Goal: Task Accomplishment & Management: Use online tool/utility

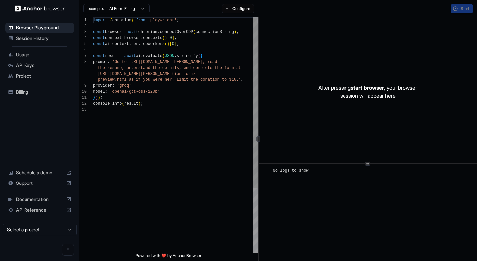
scroll to position [42, 0]
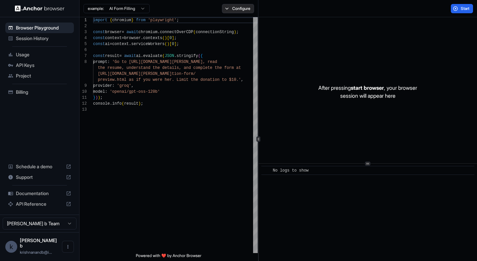
click at [248, 10] on button "Configure" at bounding box center [238, 8] width 32 height 9
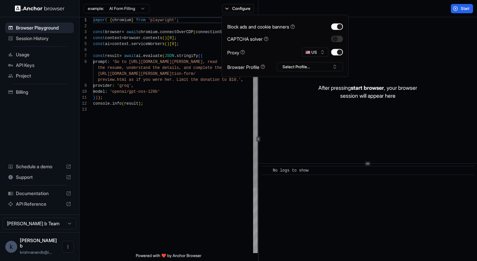
type textarea "**********"
click at [200, 139] on div "import { chromium } from 'playwright' ; const browser = await chromium . connec…" at bounding box center [175, 179] width 165 height 325
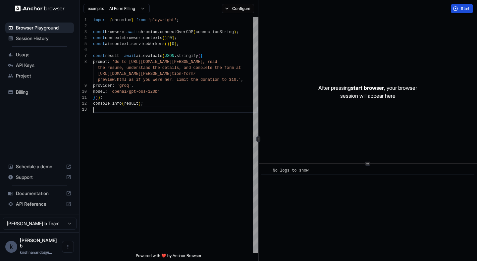
click at [464, 9] on span "Start" at bounding box center [465, 8] width 9 height 5
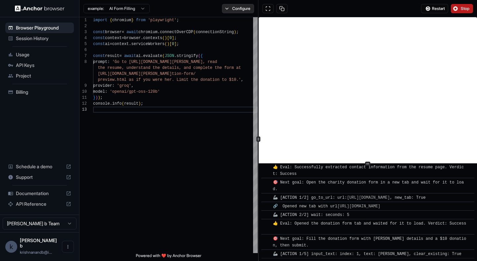
scroll to position [278, 0]
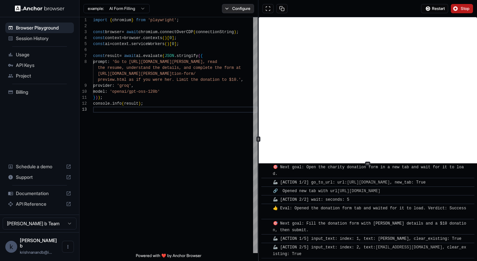
click at [223, 7] on button "Configure" at bounding box center [238, 8] width 32 height 9
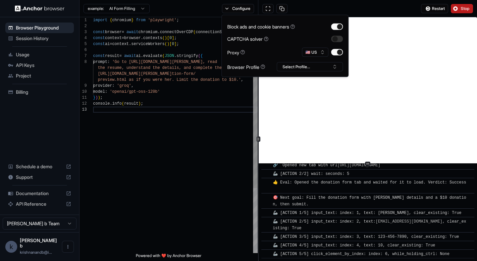
scroll to position [313, 0]
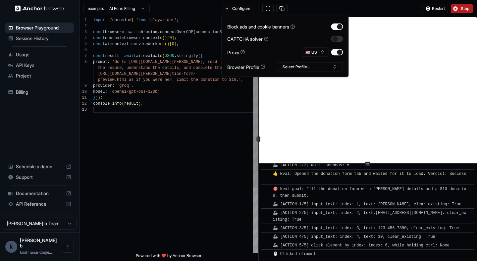
click at [194, 143] on div "import { chromium } from 'playwright' ; const browser = await chromium . connec…" at bounding box center [175, 179] width 165 height 325
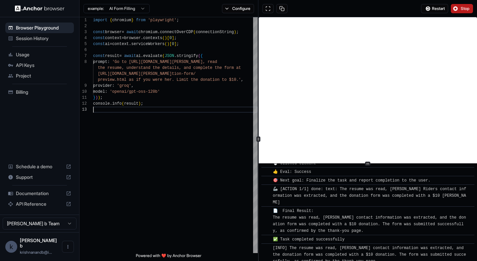
scroll to position [369, 0]
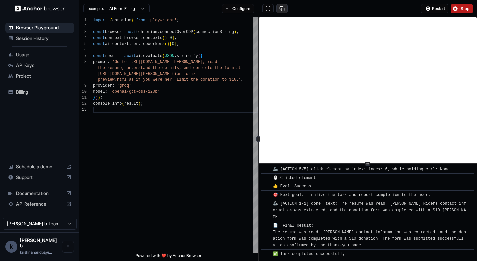
click at [283, 9] on button at bounding box center [281, 8] width 11 height 9
click at [457, 12] on button "Stop" at bounding box center [462, 8] width 22 height 9
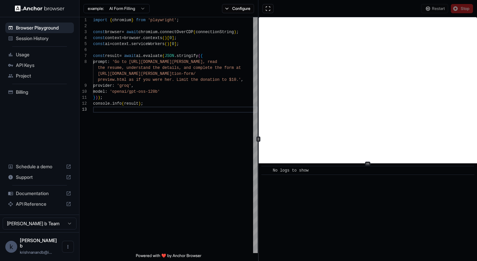
scroll to position [0, 0]
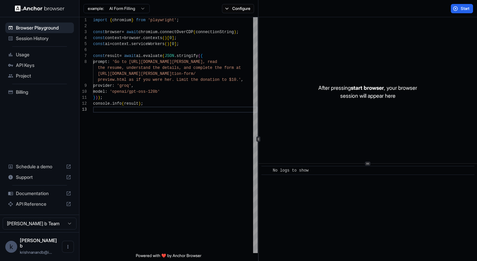
click at [28, 41] on span "Session History" at bounding box center [43, 38] width 55 height 7
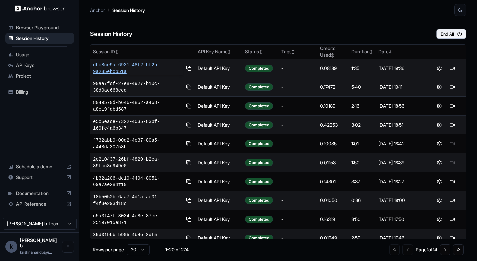
click at [108, 65] on span "dbc8ce9a-6931-48f2-bf2b-9a285ebcb51a" at bounding box center [137, 68] width 89 height 13
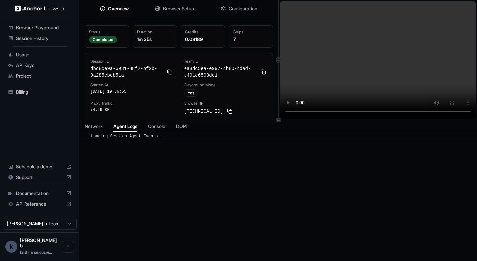
click at [125, 127] on span "Agent Logs" at bounding box center [125, 126] width 24 height 7
click at [153, 128] on span "Console" at bounding box center [156, 126] width 17 height 7
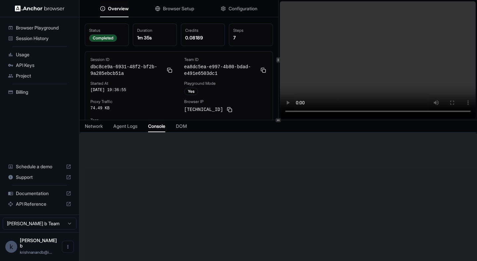
scroll to position [4, 0]
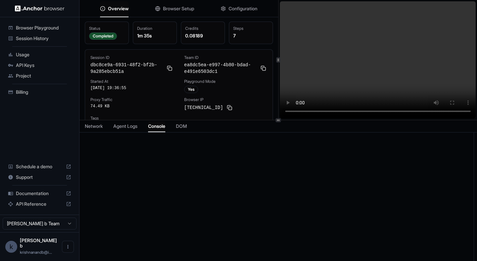
click at [186, 128] on span "DOM" at bounding box center [181, 126] width 11 height 7
click at [119, 128] on span "Agent Logs" at bounding box center [125, 126] width 24 height 7
click at [192, 11] on span "Browser Setup" at bounding box center [178, 8] width 31 height 7
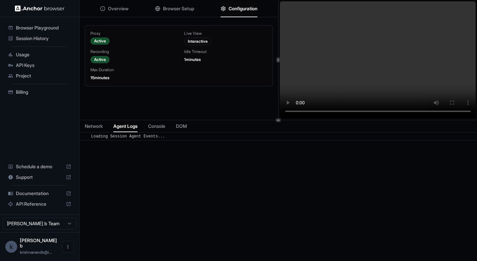
click at [244, 11] on span "Configuration" at bounding box center [242, 8] width 29 height 7
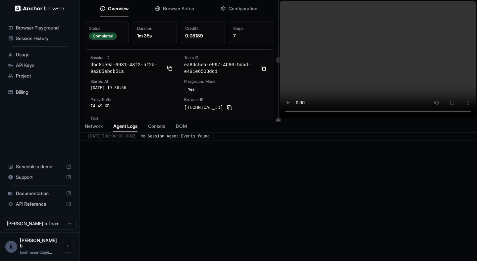
click at [116, 10] on span "Overview" at bounding box center [118, 8] width 21 height 7
click at [40, 41] on span "Session History" at bounding box center [43, 38] width 55 height 7
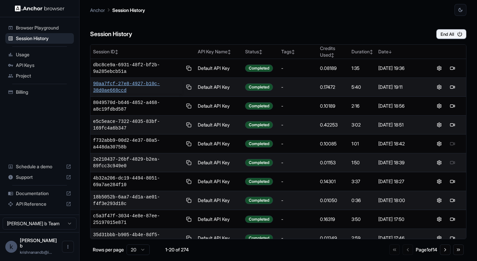
click at [120, 86] on span "90aa7fcf-27e8-4927-b10c-38d0ae668ccd" at bounding box center [137, 86] width 89 height 13
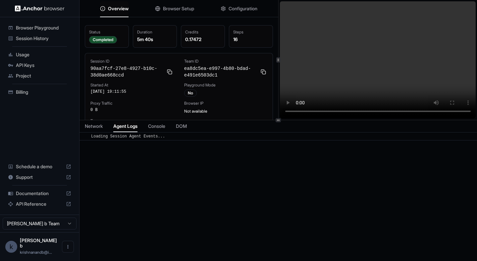
click at [124, 125] on span "Agent Logs" at bounding box center [125, 126] width 24 height 7
click at [154, 128] on span "Console" at bounding box center [156, 126] width 17 height 7
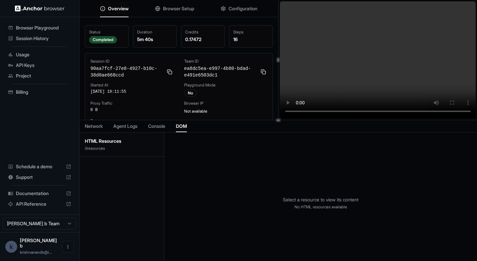
click at [187, 128] on span "DOM" at bounding box center [181, 126] width 11 height 7
click at [135, 129] on button "Agent Logs" at bounding box center [125, 126] width 24 height 9
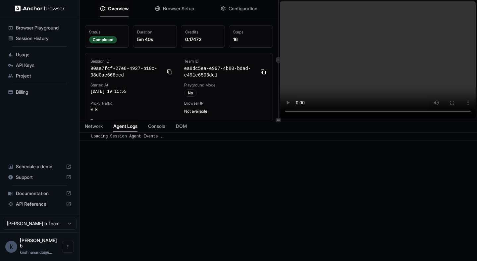
click at [100, 126] on span "Network" at bounding box center [94, 126] width 18 height 7
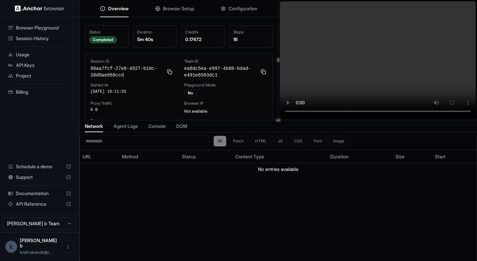
click at [42, 89] on span "Billing" at bounding box center [43, 92] width 55 height 7
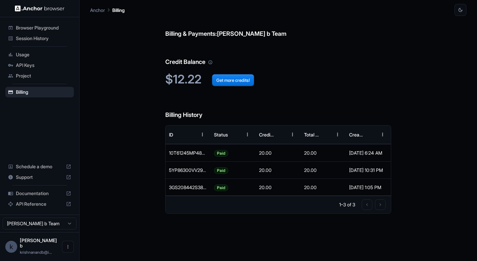
click at [35, 50] on div "Usage" at bounding box center [39, 54] width 69 height 11
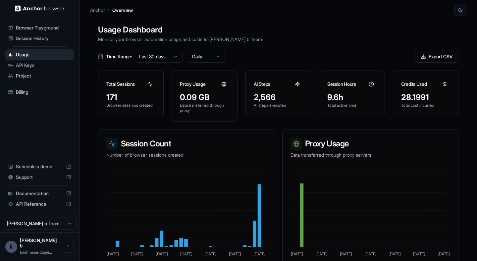
click at [16, 38] on span "Session History" at bounding box center [43, 38] width 55 height 7
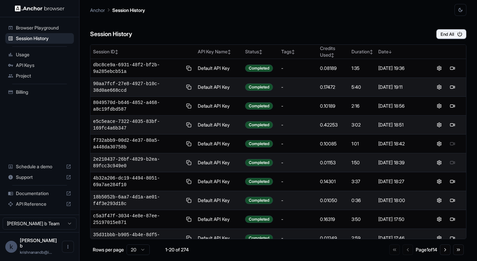
click at [458, 10] on icon "button" at bounding box center [460, 9] width 5 height 5
click at [451, 35] on li "Light" at bounding box center [452, 36] width 21 height 11
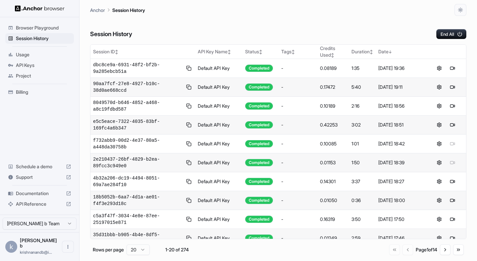
click at [214, 19] on div "Session History End All" at bounding box center [278, 27] width 376 height 23
